Goal: Find specific page/section

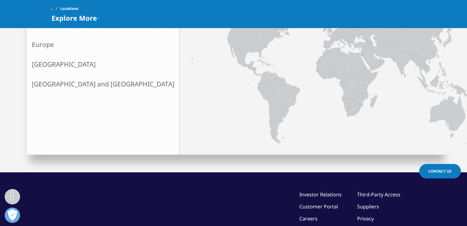
scroll to position [154, 0]
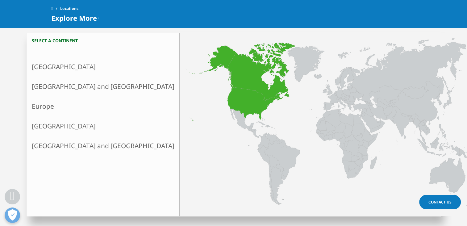
click at [67, 65] on link "North America" at bounding box center [103, 67] width 153 height 20
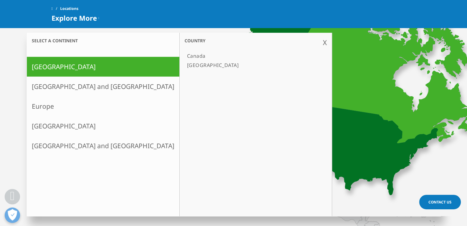
click at [185, 64] on link "[GEOGRAPHIC_DATA]" at bounding box center [253, 65] width 136 height 9
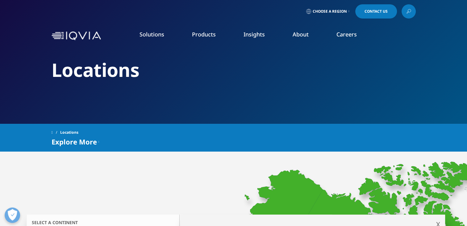
scroll to position [0, 0]
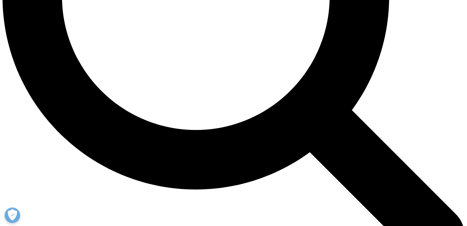
scroll to position [552, 0]
